Goal: Check status: Check status

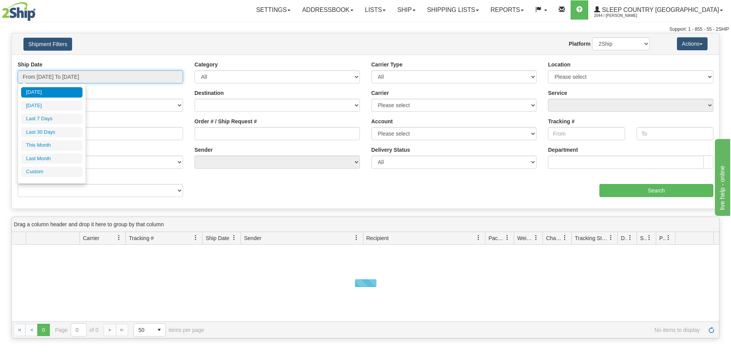
click at [116, 75] on input "From [DATE] To [DATE]" at bounding box center [100, 76] width 165 height 13
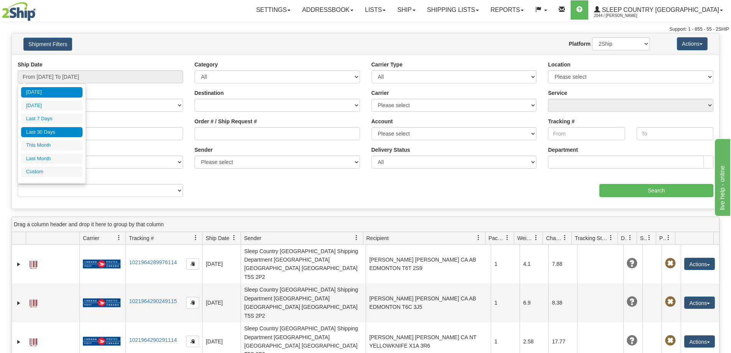
click at [63, 127] on li "Last 30 Days" at bounding box center [51, 132] width 61 height 10
type input "From [DATE] To [DATE]"
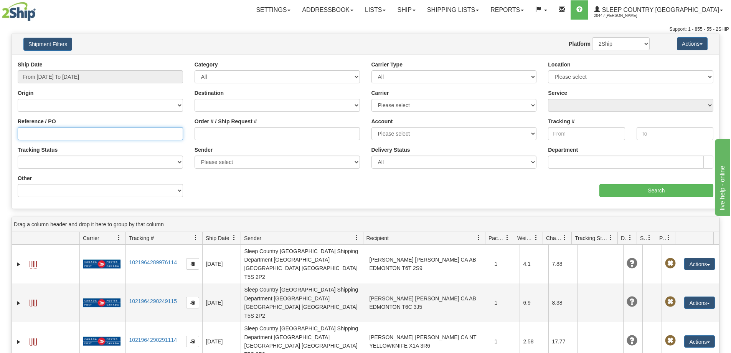
click at [97, 135] on input "Reference / PO" at bounding box center [100, 133] width 165 height 13
paste input "9000I043002"
type input "9000I043002"
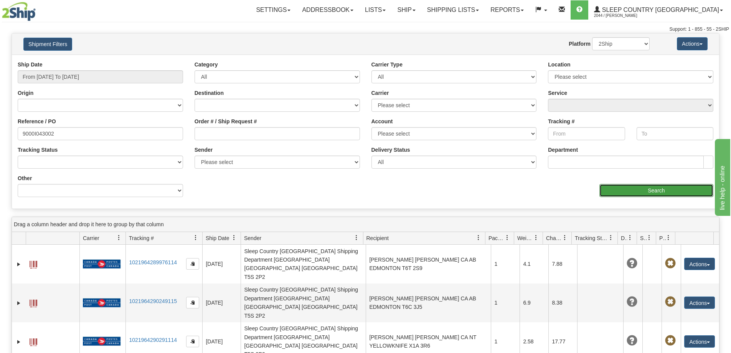
click at [685, 189] on input "Search" at bounding box center [656, 190] width 114 height 13
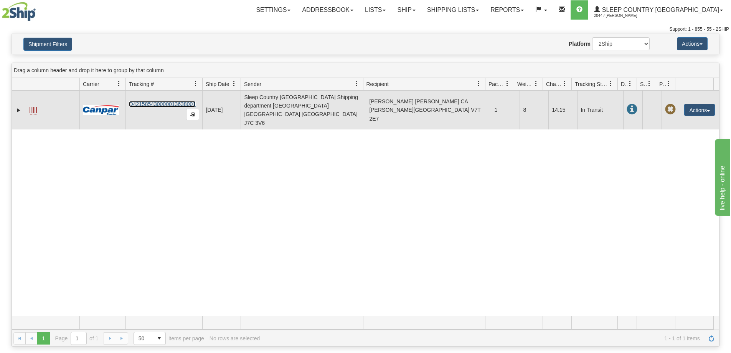
click at [172, 101] on link "D421585430000013638001" at bounding box center [162, 104] width 67 height 6
